Goal: Task Accomplishment & Management: Complete application form

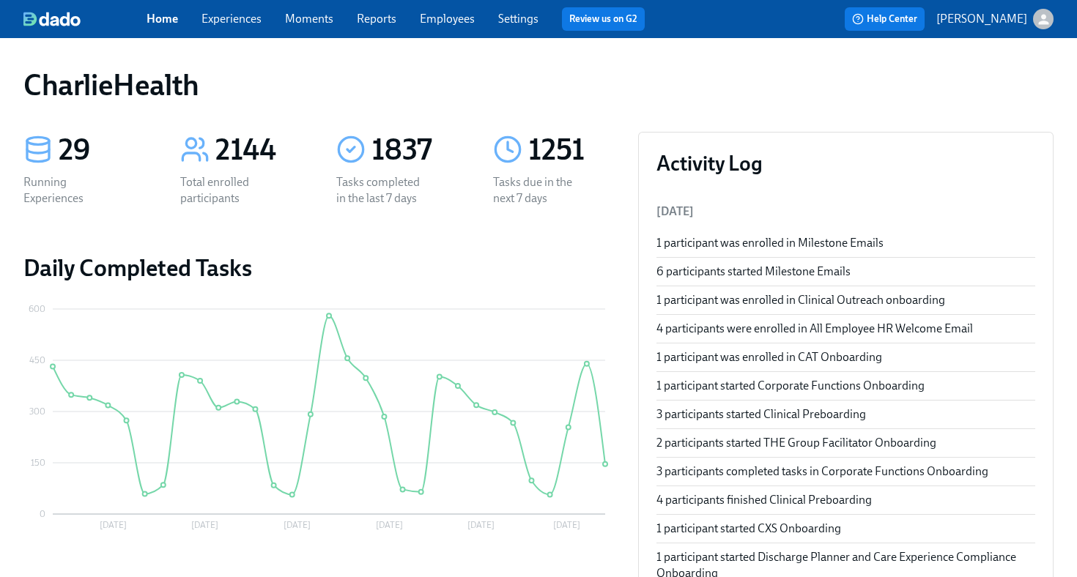
click at [453, 24] on link "Employees" at bounding box center [447, 19] width 55 height 14
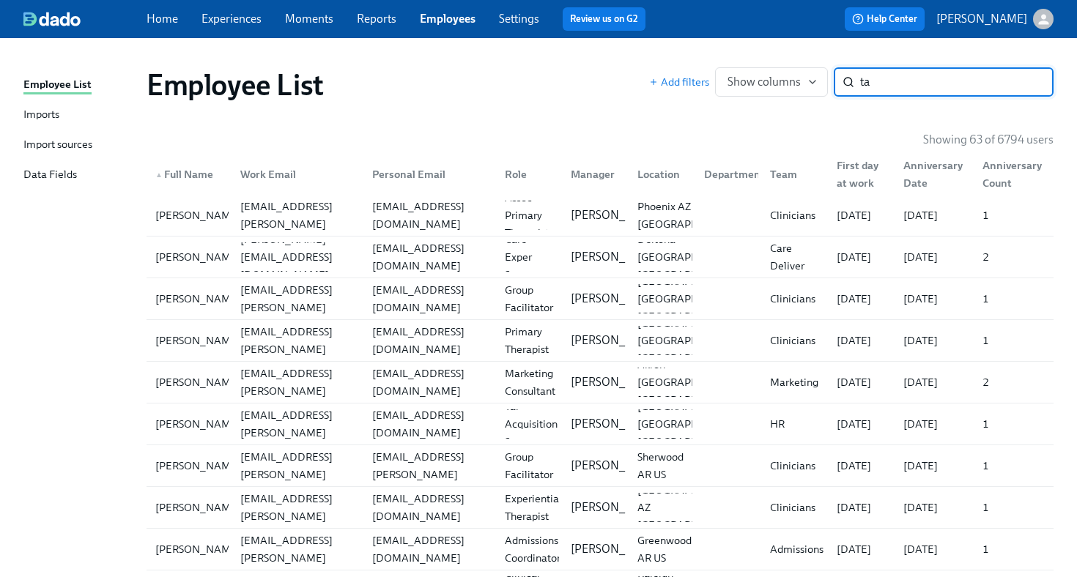
type input "t"
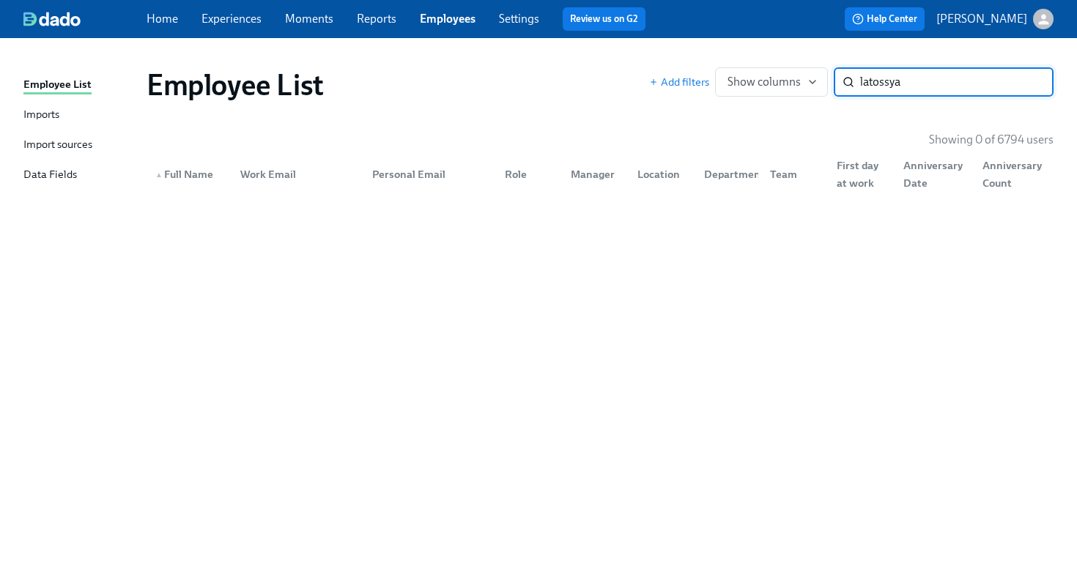
click at [892, 85] on input "latossya" at bounding box center [956, 81] width 193 height 29
type input "tossya"
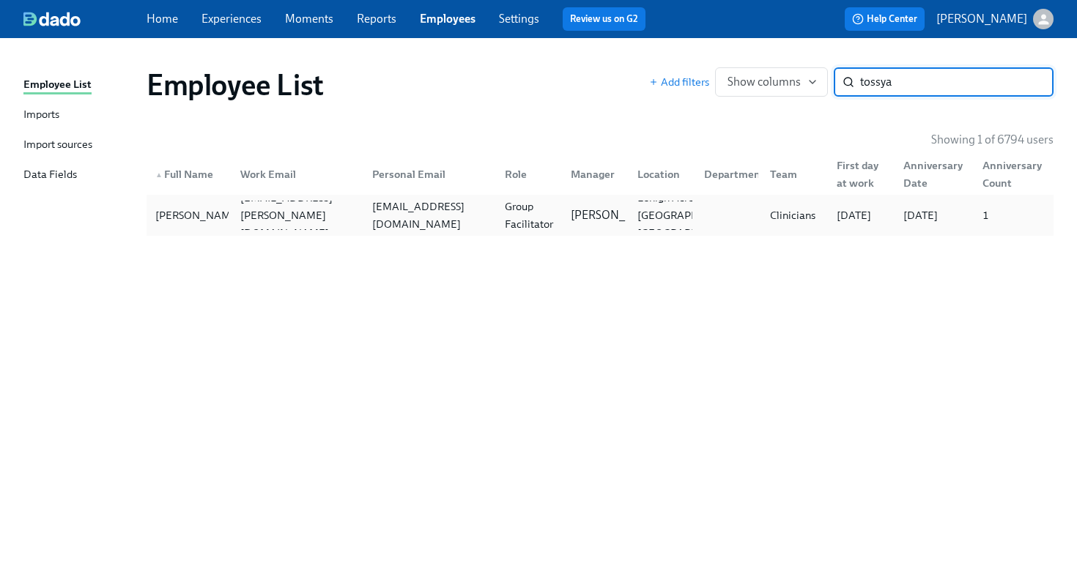
click at [448, 218] on div "[EMAIL_ADDRESS][DOMAIN_NAME]" at bounding box center [429, 215] width 127 height 35
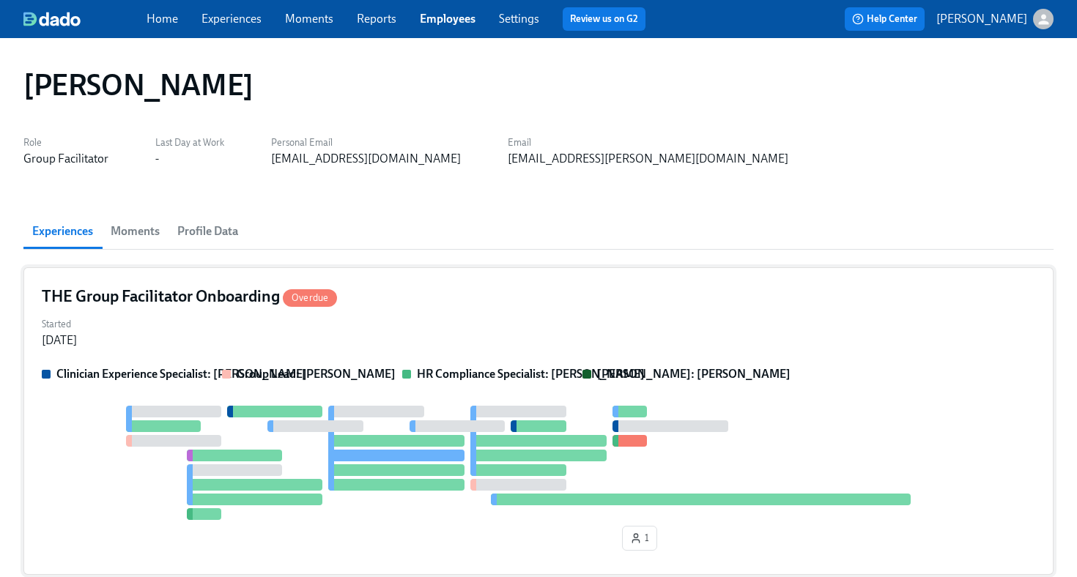
click at [780, 331] on div "Started [DATE]" at bounding box center [539, 331] width 994 height 35
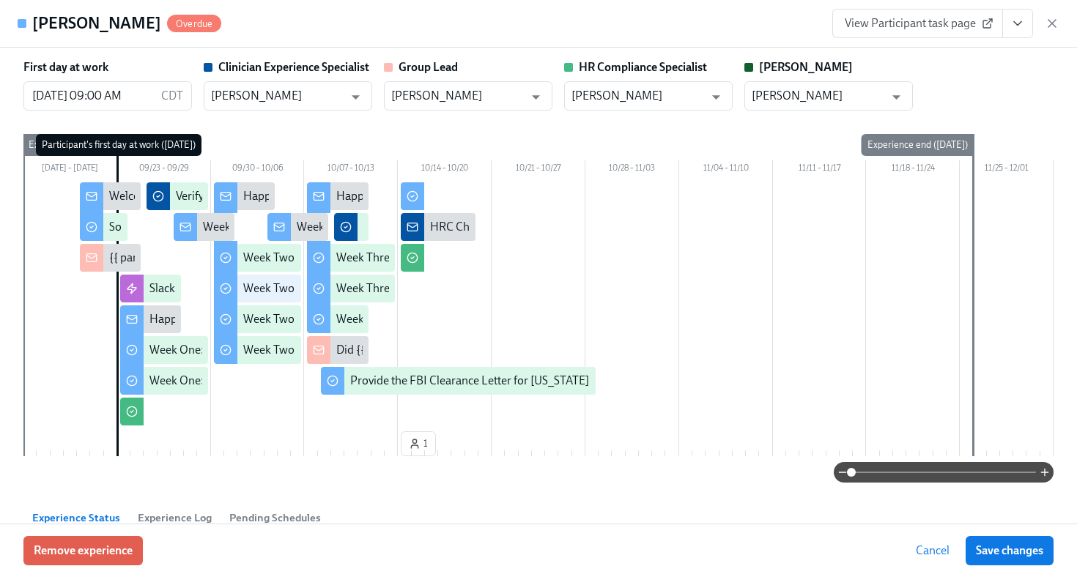
click at [1018, 24] on icon "View task page" at bounding box center [1017, 24] width 7 height 4
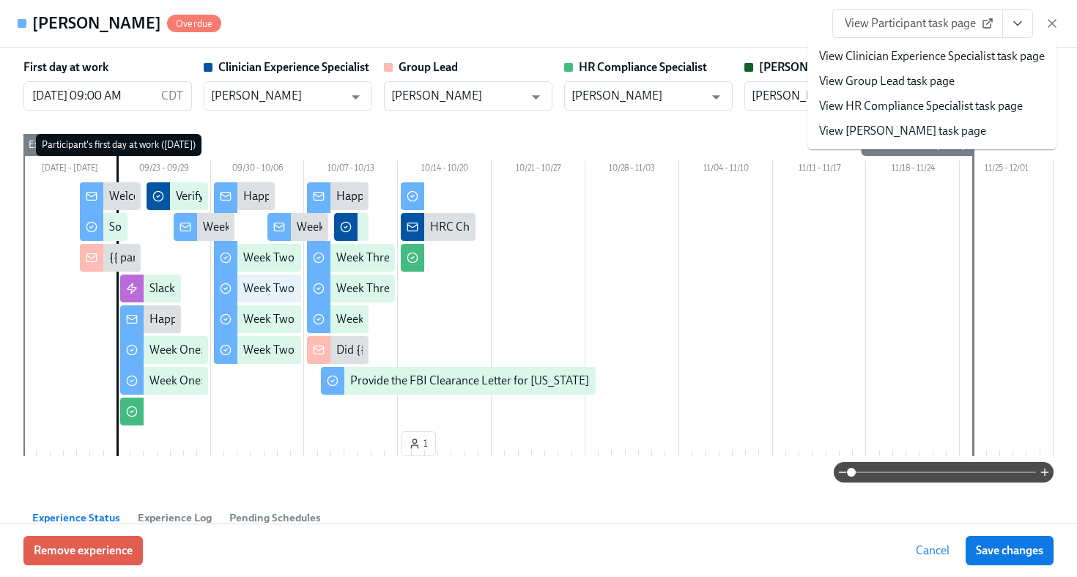
click at [962, 112] on link "View HR Compliance Specialist task page" at bounding box center [921, 106] width 204 height 16
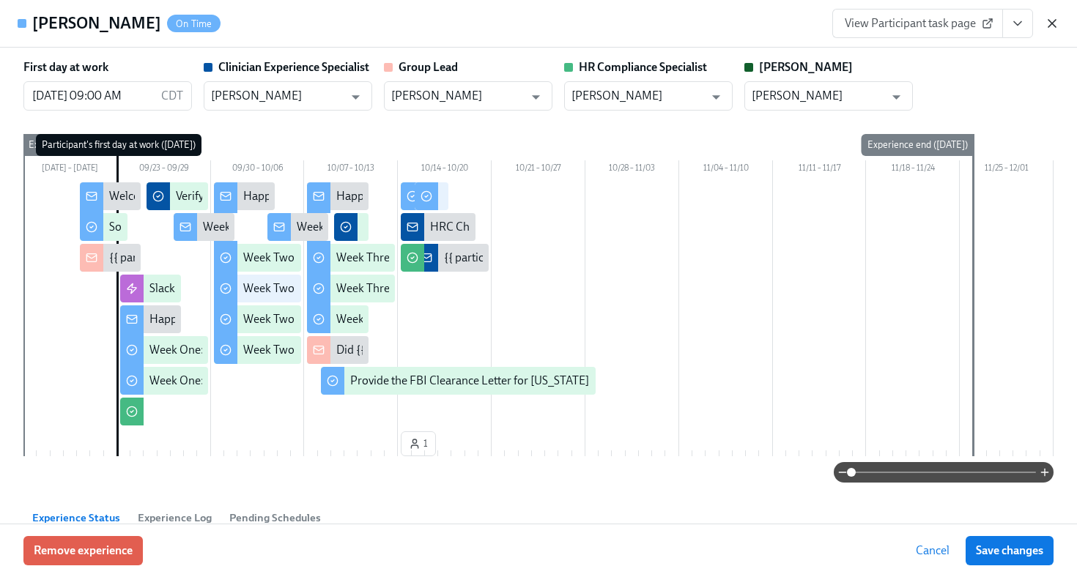
click at [1052, 22] on icon "button" at bounding box center [1052, 23] width 7 height 7
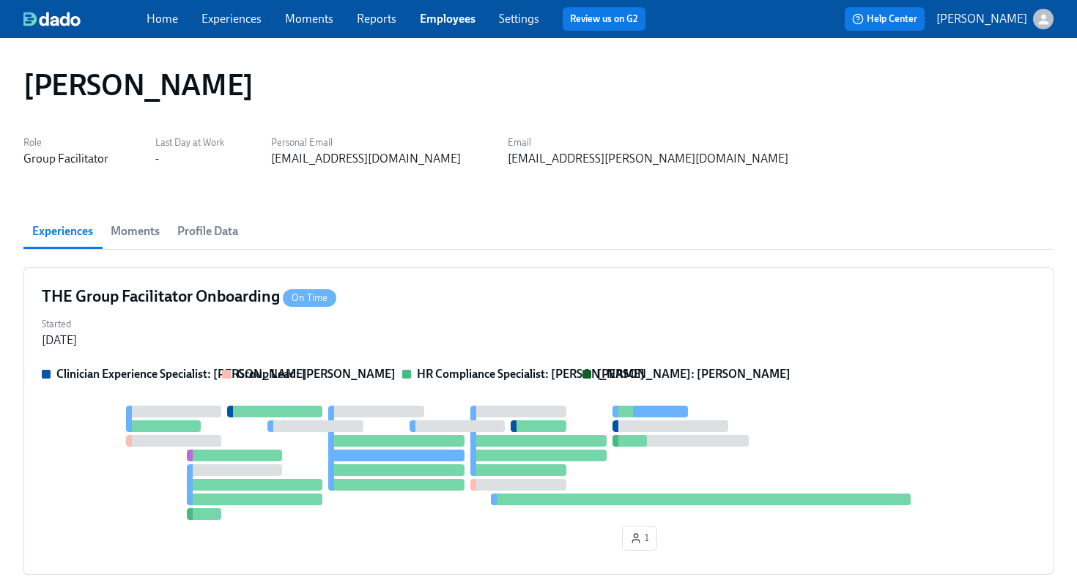
click at [466, 20] on link "Employees" at bounding box center [448, 19] width 56 height 14
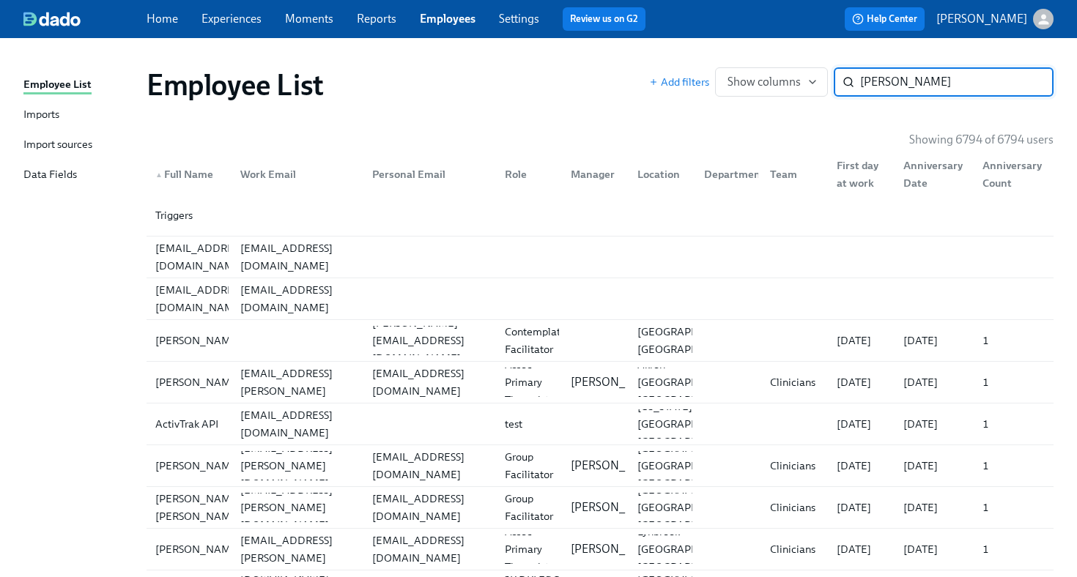
type input "[PERSON_NAME]"
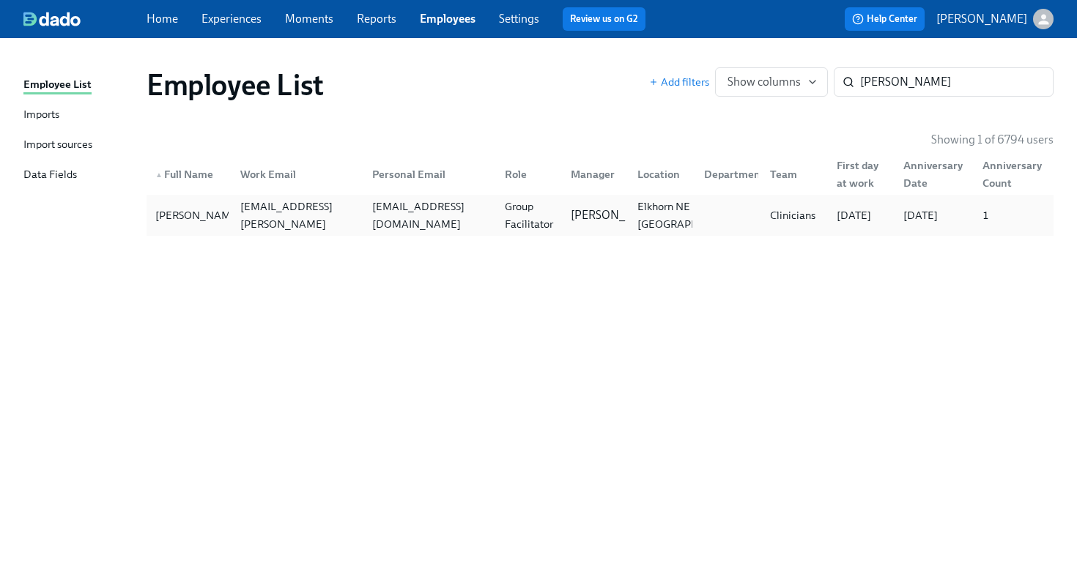
click at [495, 216] on div "Group Facilitator" at bounding box center [526, 215] width 67 height 29
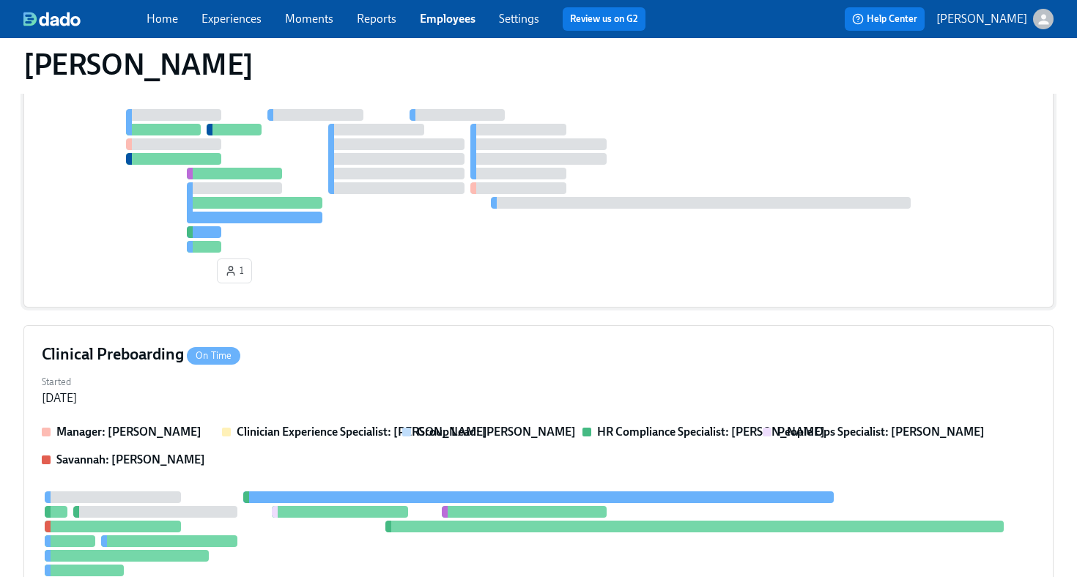
scroll to position [528, 0]
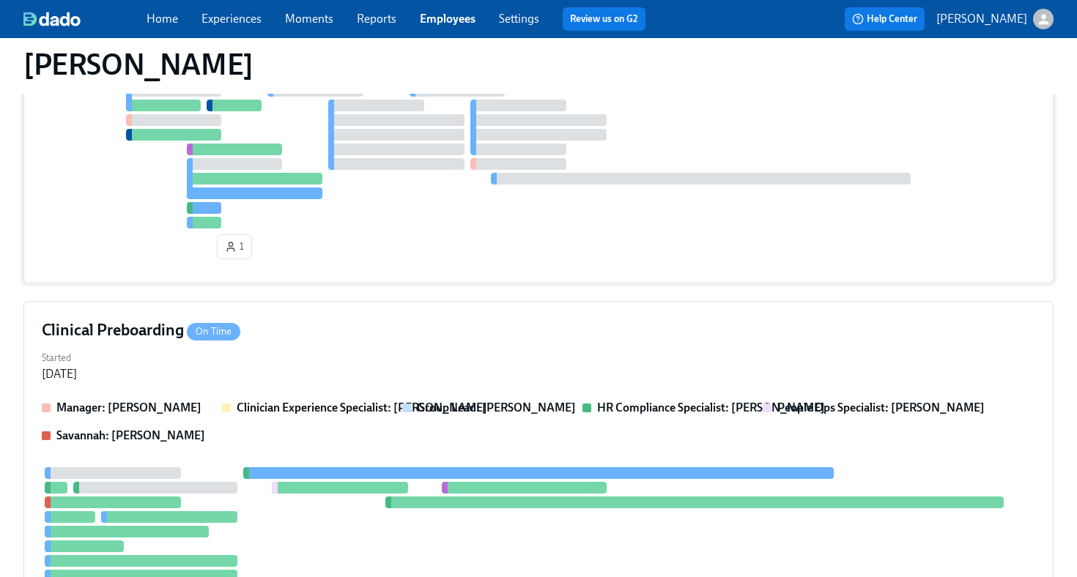
click at [531, 248] on div "1" at bounding box center [539, 175] width 994 height 180
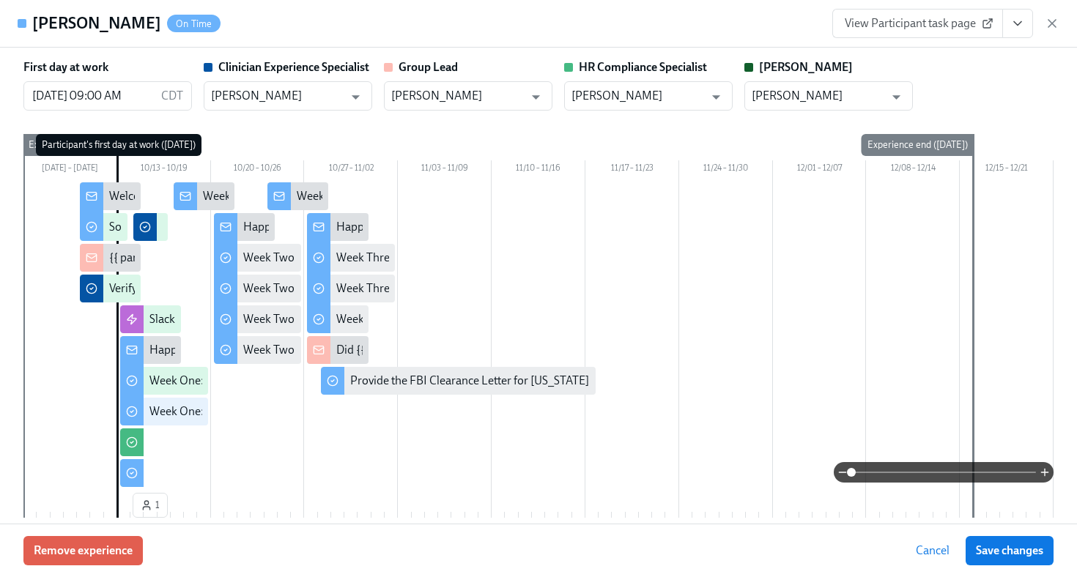
click at [1016, 18] on icon "View task page" at bounding box center [1017, 23] width 15 height 15
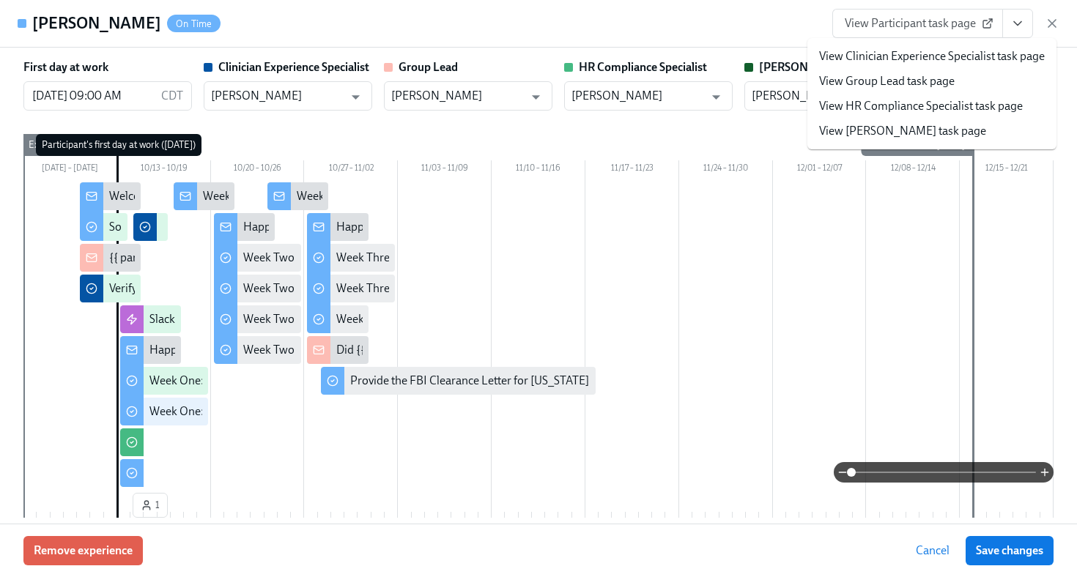
click at [945, 107] on link "View HR Compliance Specialist task page" at bounding box center [921, 106] width 204 height 16
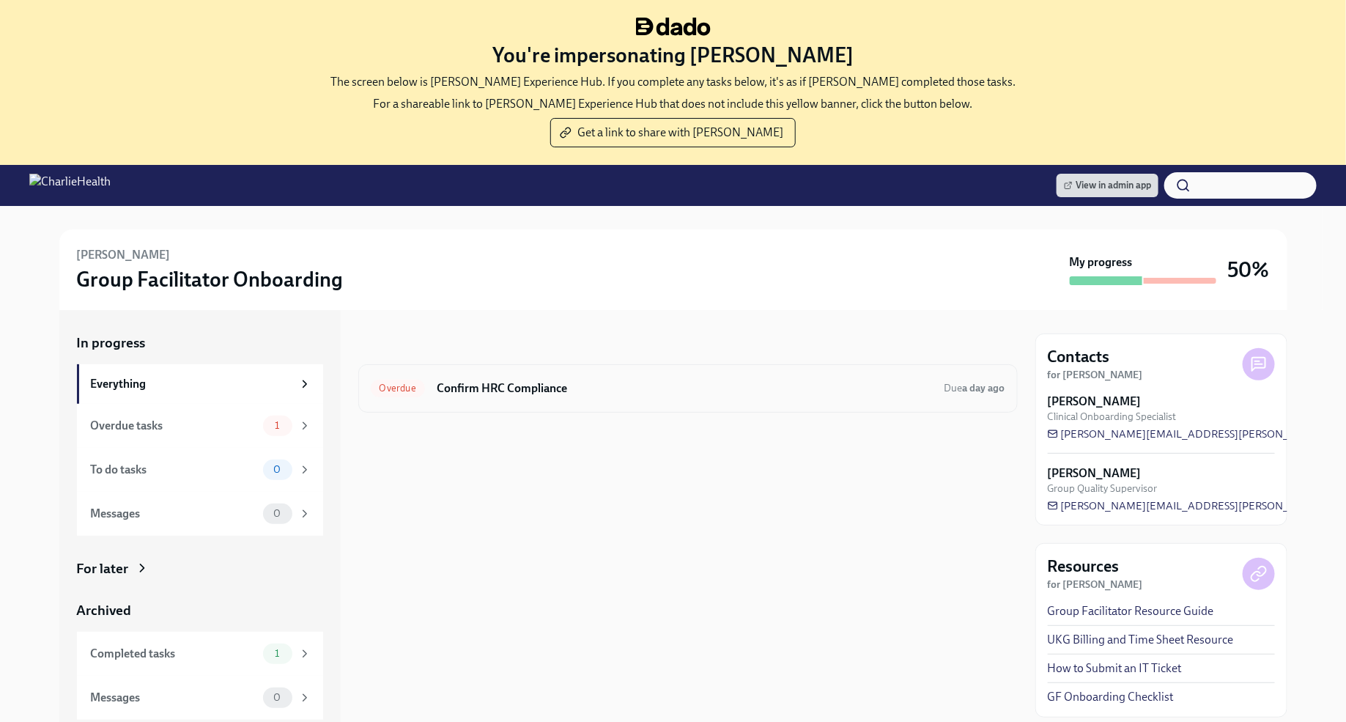
click at [796, 396] on div "Overdue Confirm HRC Compliance Due a day ago" at bounding box center [688, 388] width 635 height 23
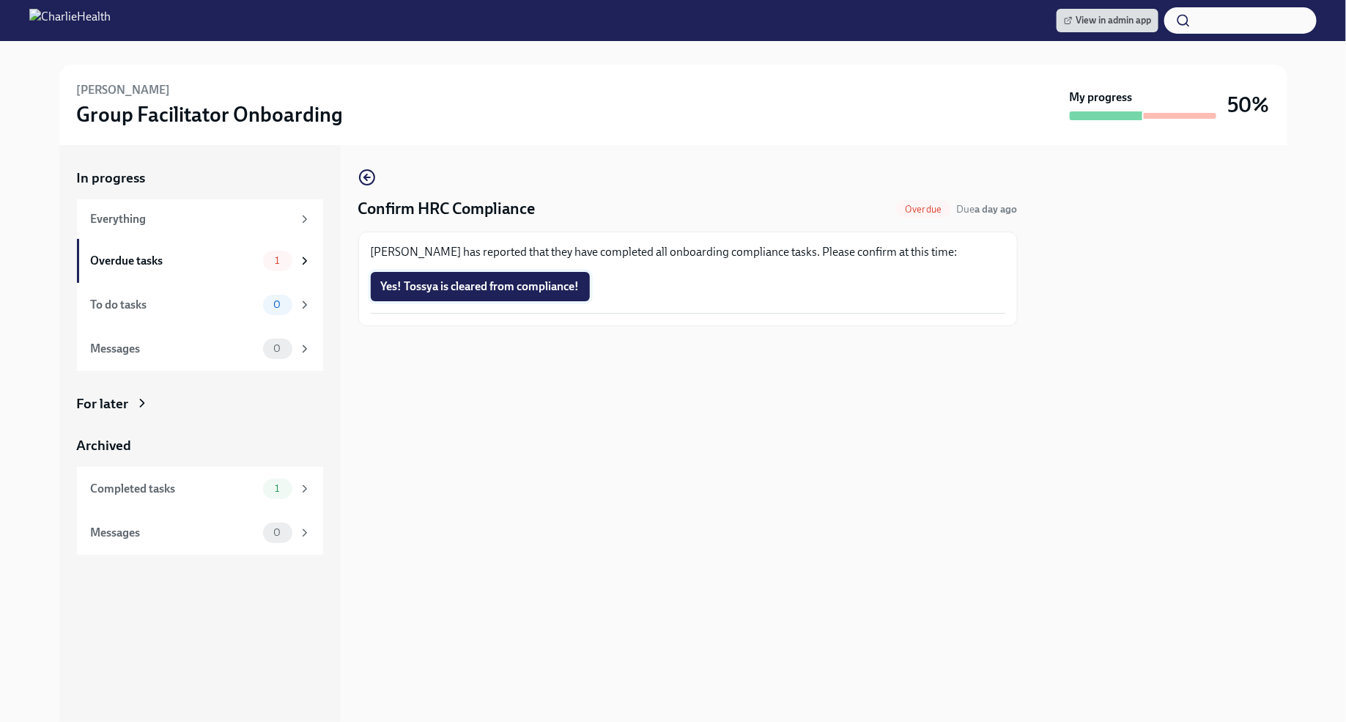
click at [566, 294] on button "Yes! Tossya is cleared from compliance!" at bounding box center [480, 286] width 219 height 29
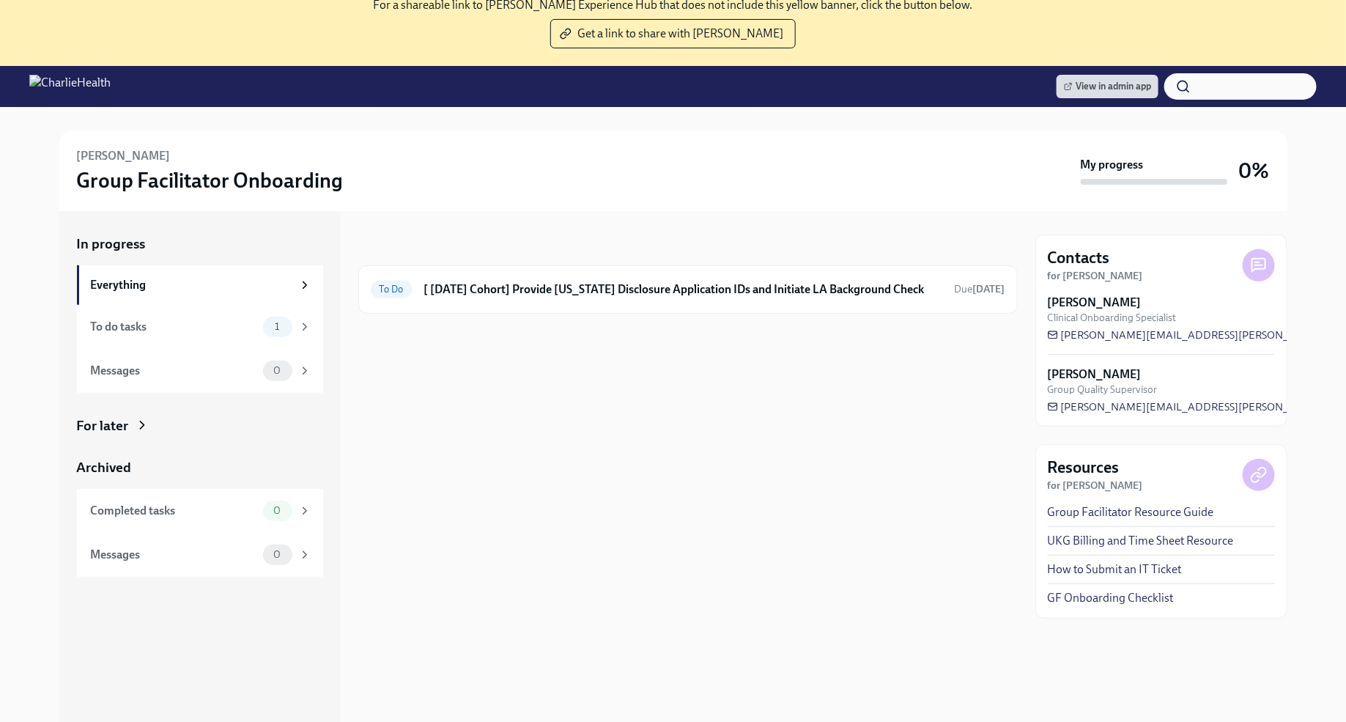
scroll to position [103, 0]
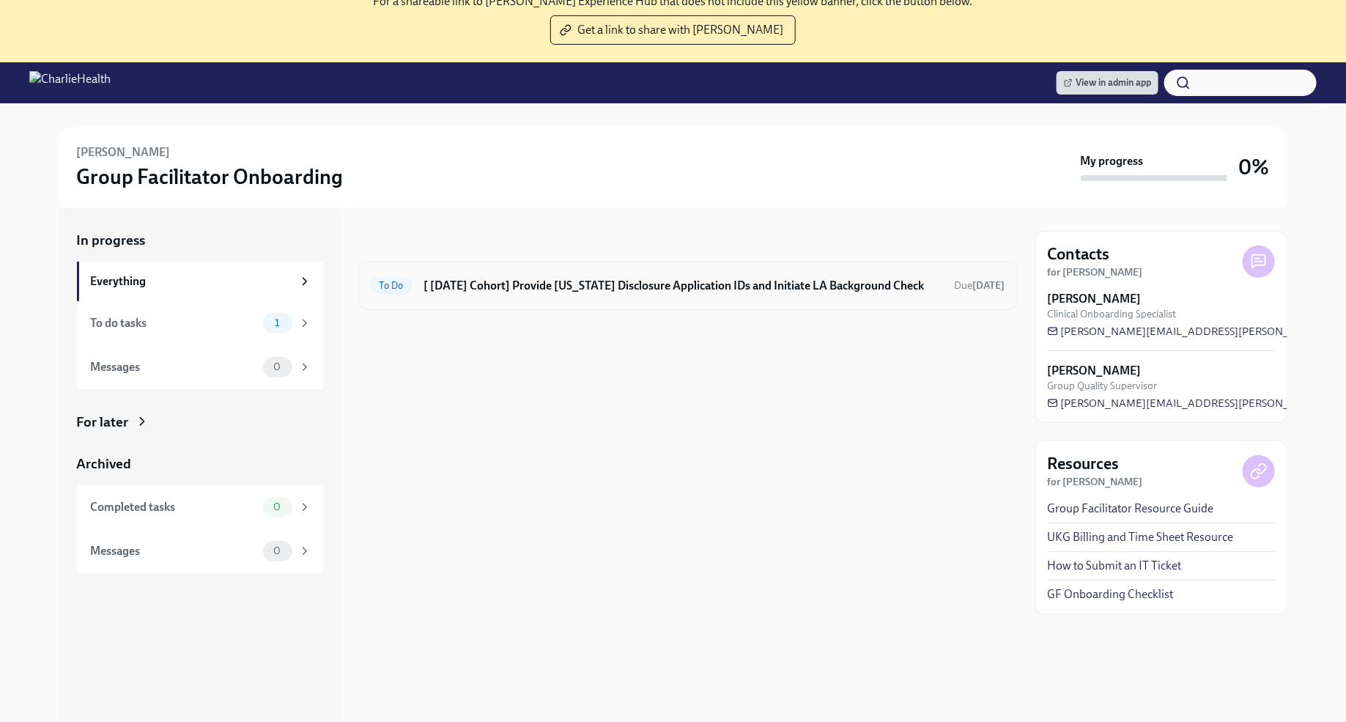
click at [847, 281] on h6 "[ Oct 13th Cohort] Provide Utah Disclosure Application IDs and Initiate LA Back…" at bounding box center [683, 286] width 519 height 16
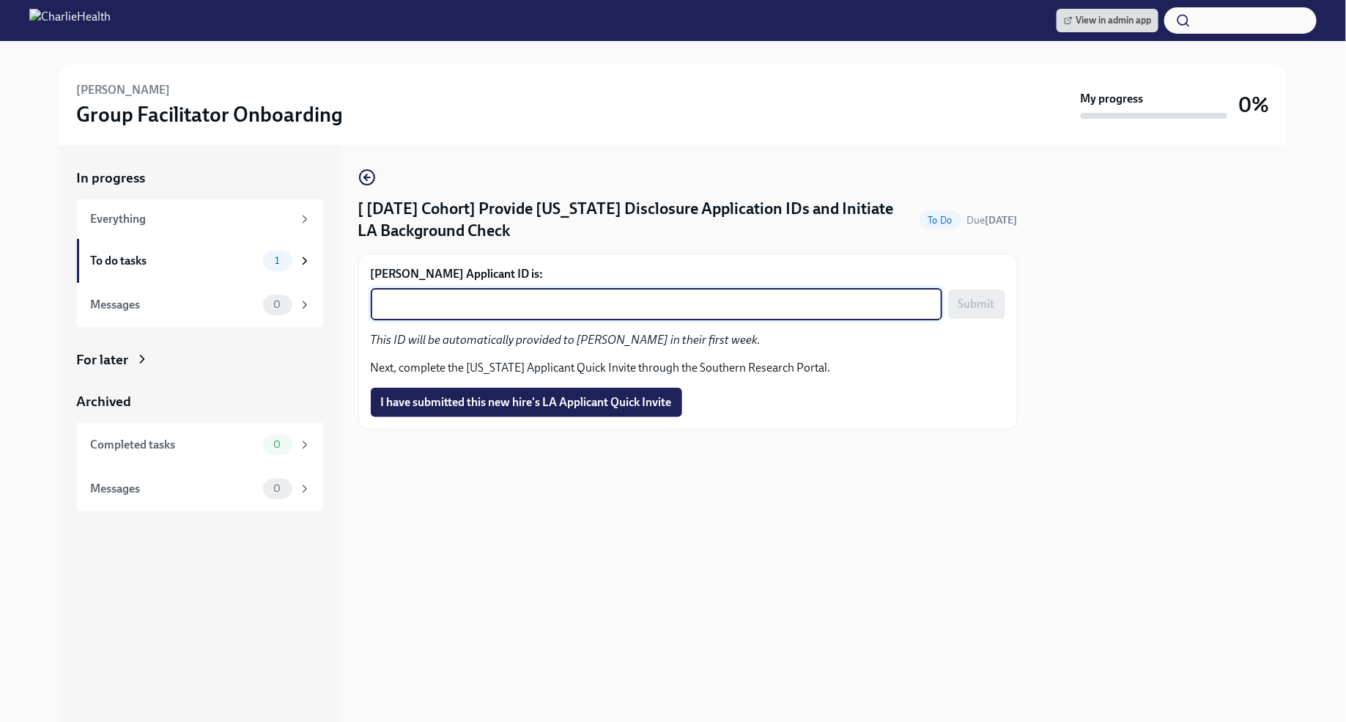
click at [577, 304] on textarea "Sam Wenzl's Applicant ID is:" at bounding box center [657, 304] width 554 height 18
paste textarea "1258221"
type textarea "1258221"
click at [964, 311] on span "Submit" at bounding box center [976, 304] width 37 height 15
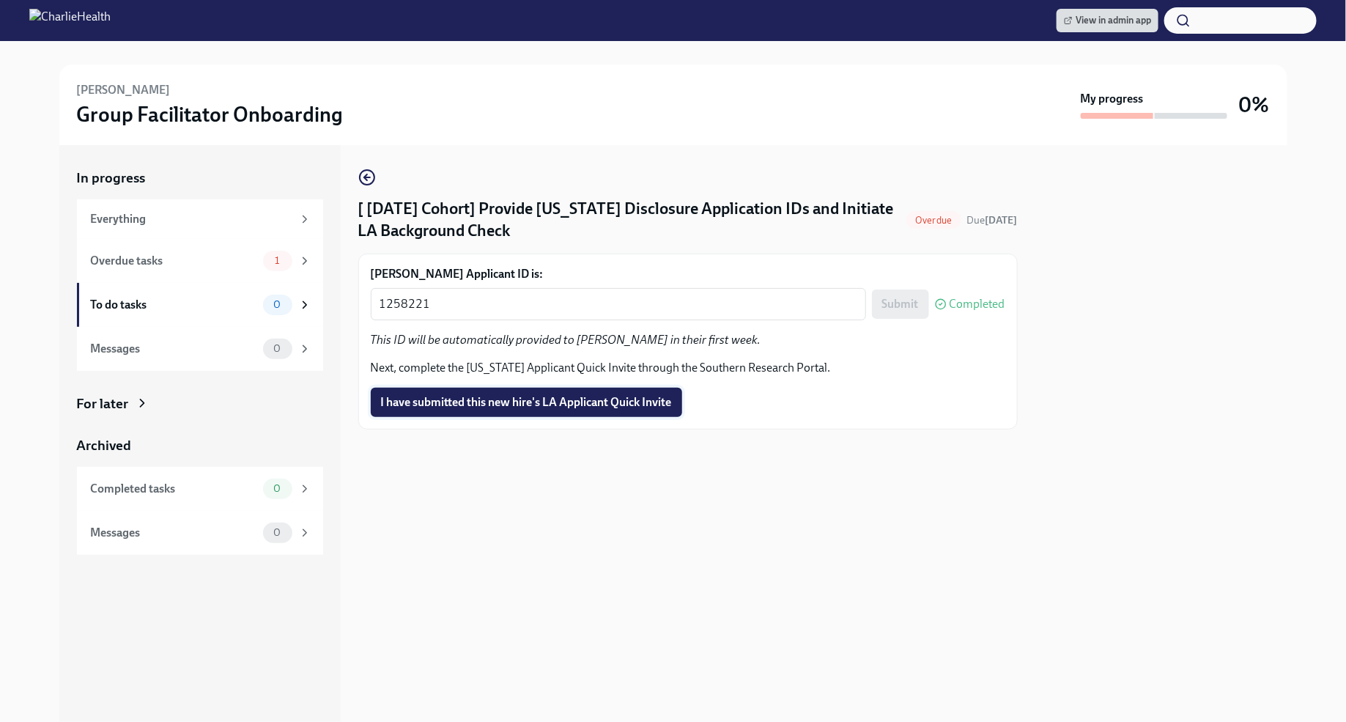
click at [621, 405] on span "I have submitted this new hire's LA Applicant Quick Invite" at bounding box center [526, 402] width 291 height 15
